Goal: Go to known website: Access a specific website the user already knows

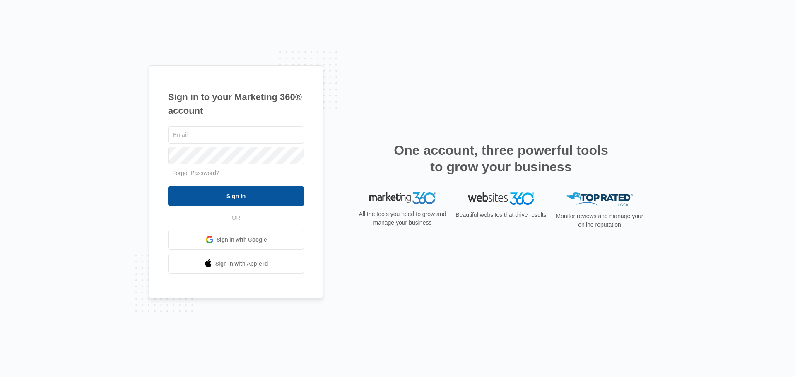
type input "[PERSON_NAME][EMAIL_ADDRESS][DOMAIN_NAME]"
click at [235, 196] on input "Sign In" at bounding box center [236, 196] width 136 height 20
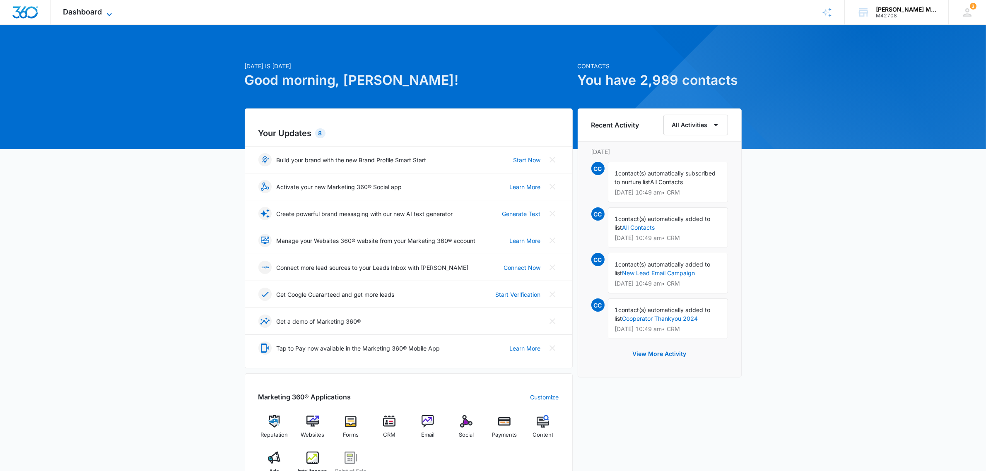
click at [94, 15] on span "Dashboard" at bounding box center [82, 11] width 39 height 9
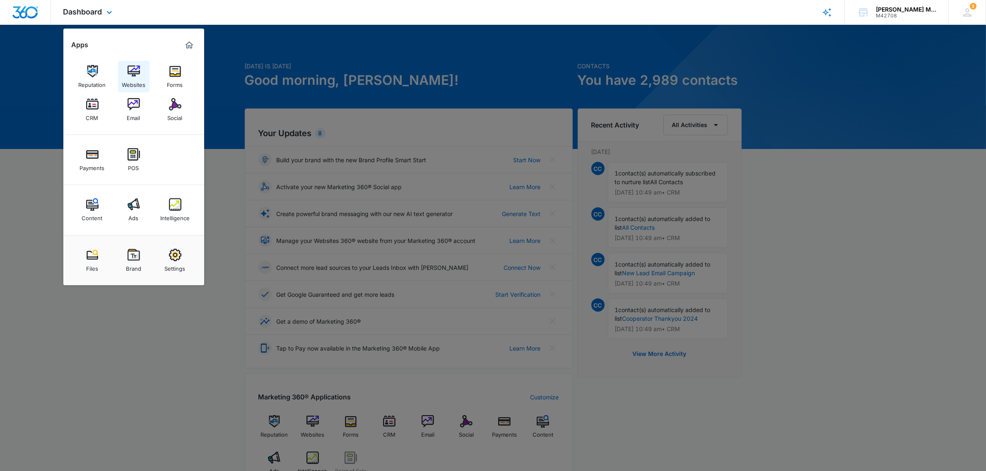
click at [131, 73] on img at bounding box center [134, 71] width 12 height 12
